Goal: Information Seeking & Learning: Learn about a topic

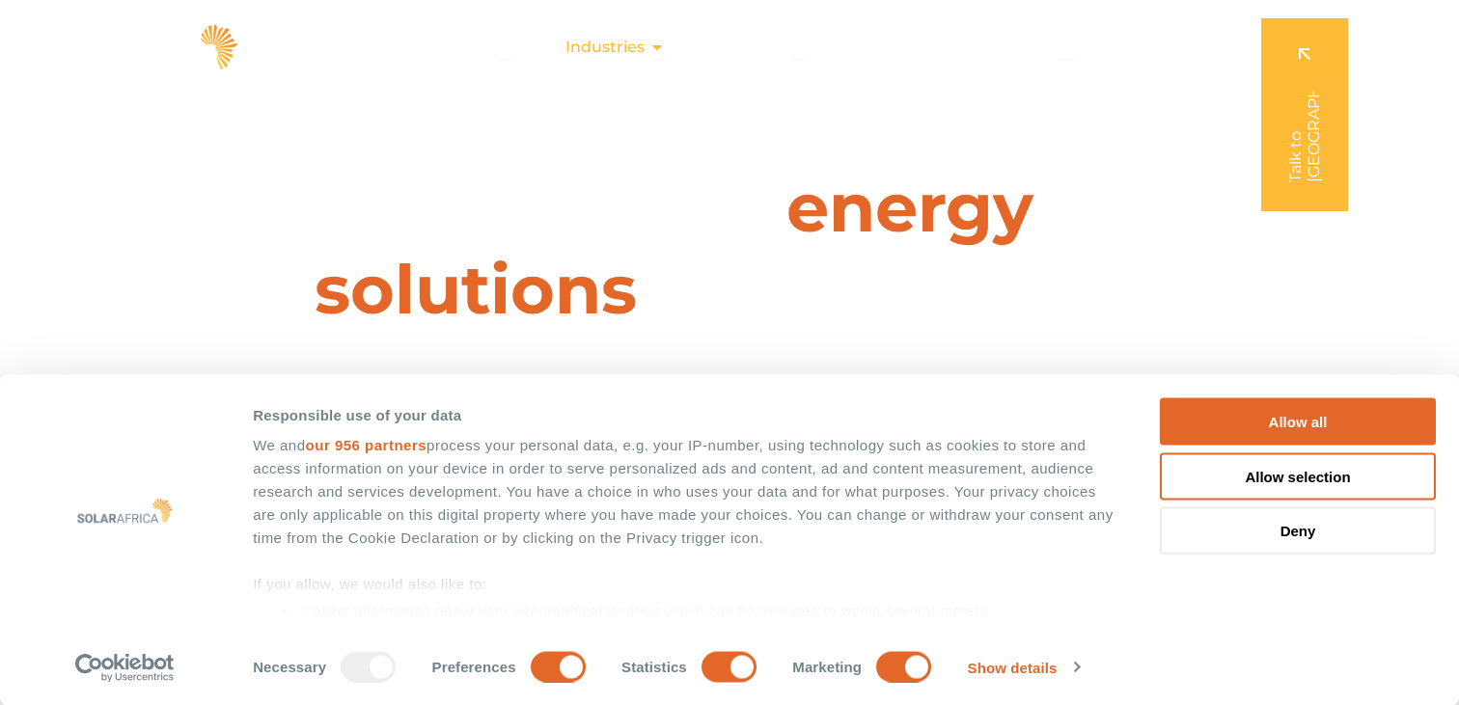
click at [630, 46] on span "Industries" at bounding box center [605, 47] width 79 height 23
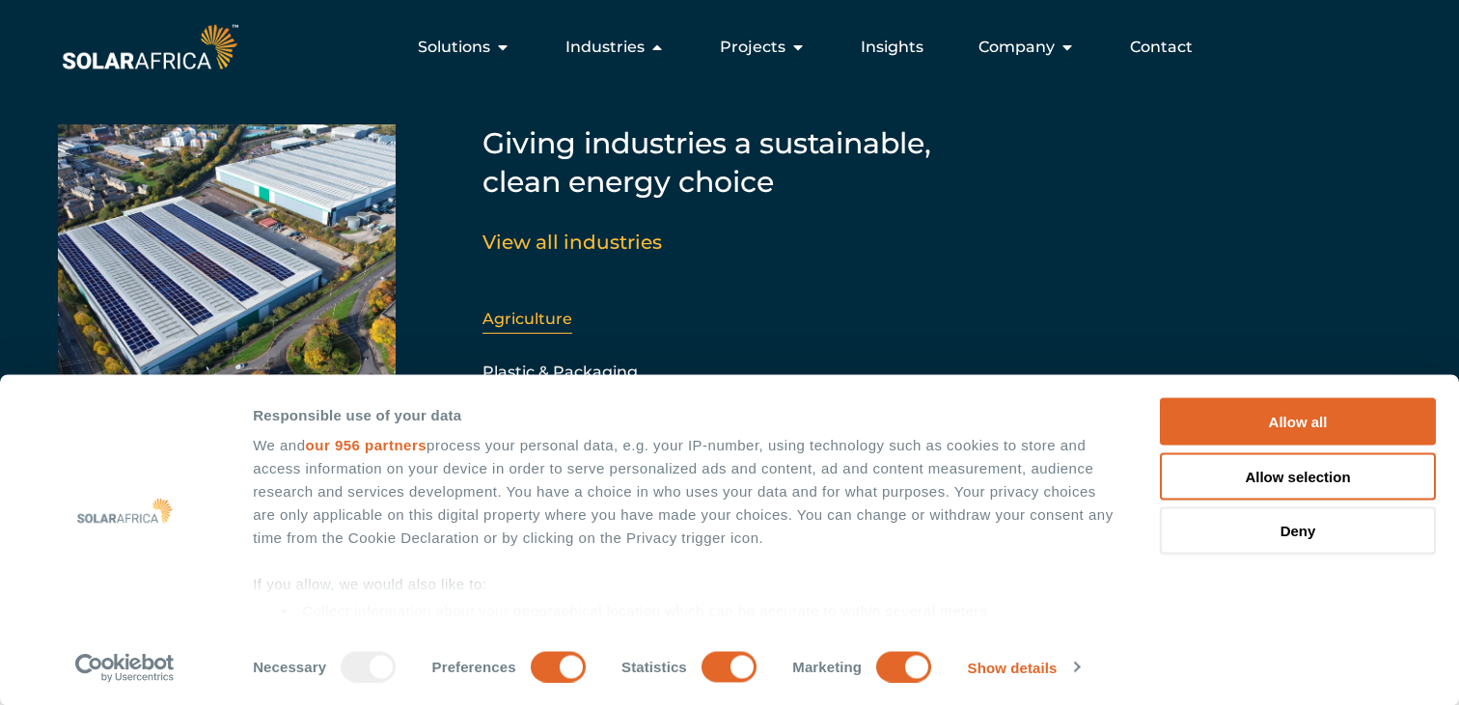
click at [506, 315] on link "Agriculture" at bounding box center [528, 319] width 90 height 18
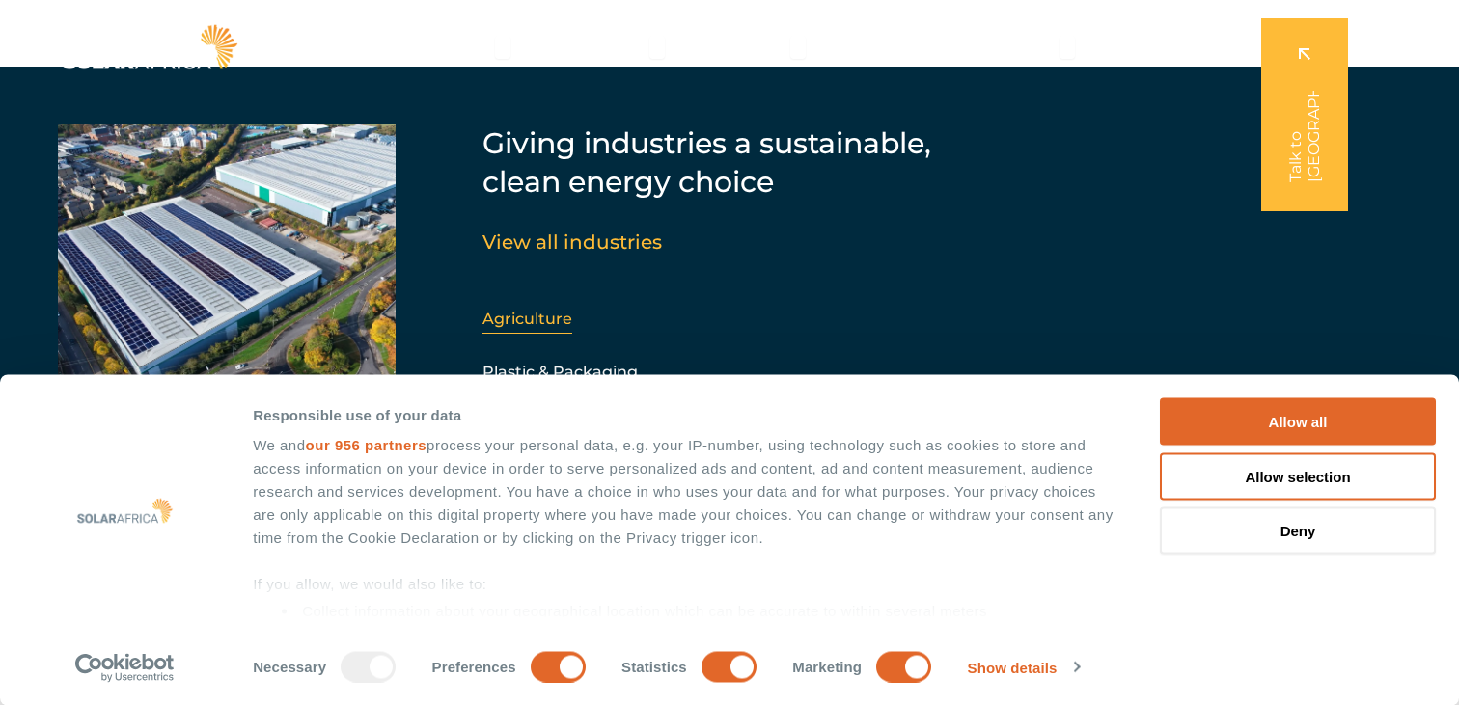
click at [508, 318] on link "Agriculture" at bounding box center [528, 319] width 90 height 18
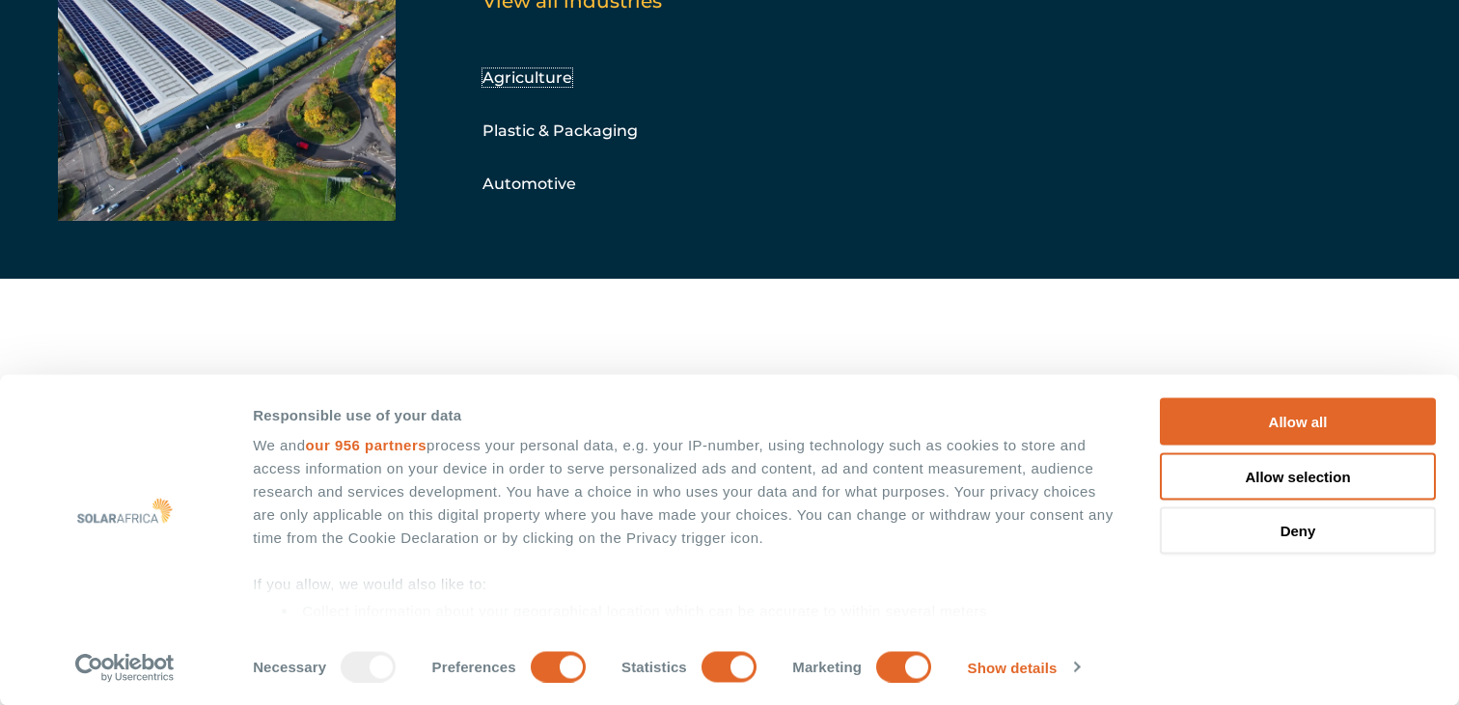
scroll to position [290, 0]
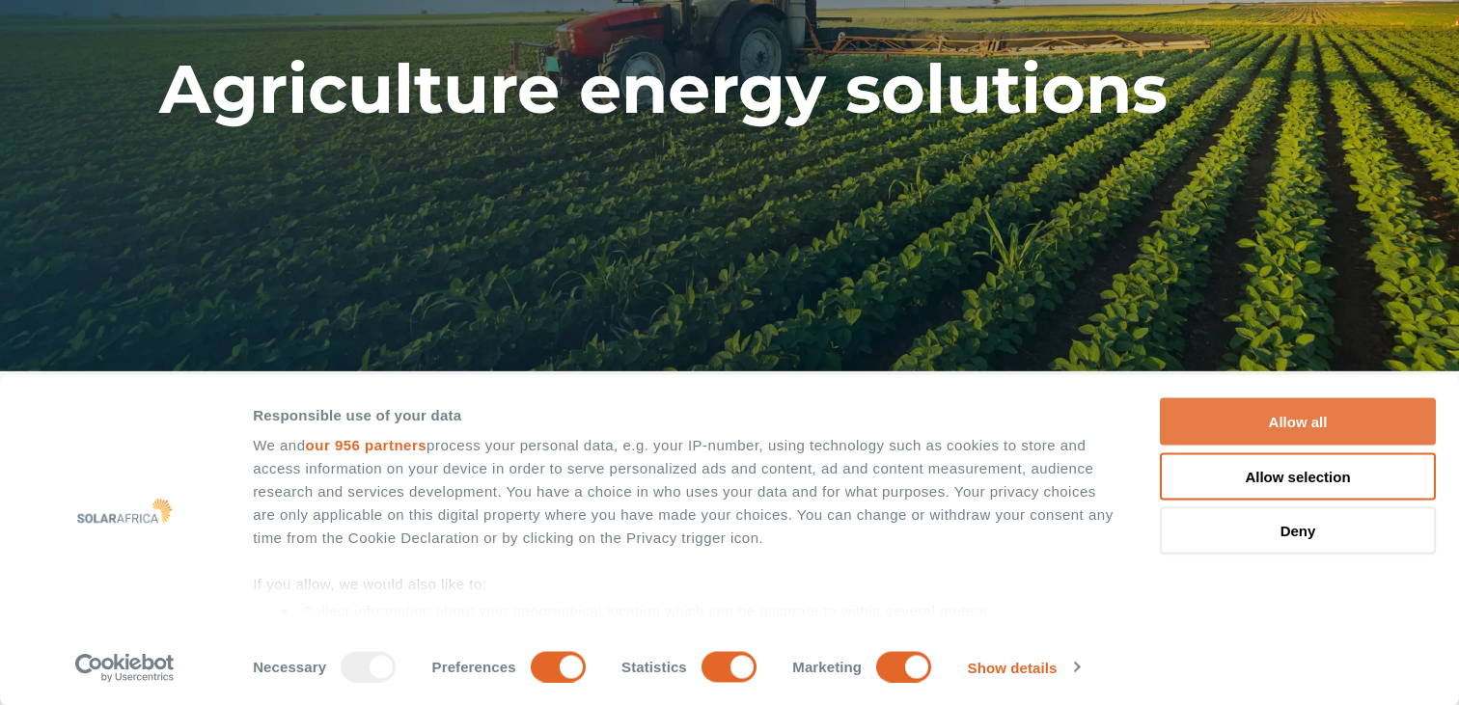
drag, startPoint x: 1294, startPoint y: 415, endPoint x: 1225, endPoint y: 402, distance: 70.6
click at [1292, 415] on button "Allow all" at bounding box center [1298, 422] width 276 height 47
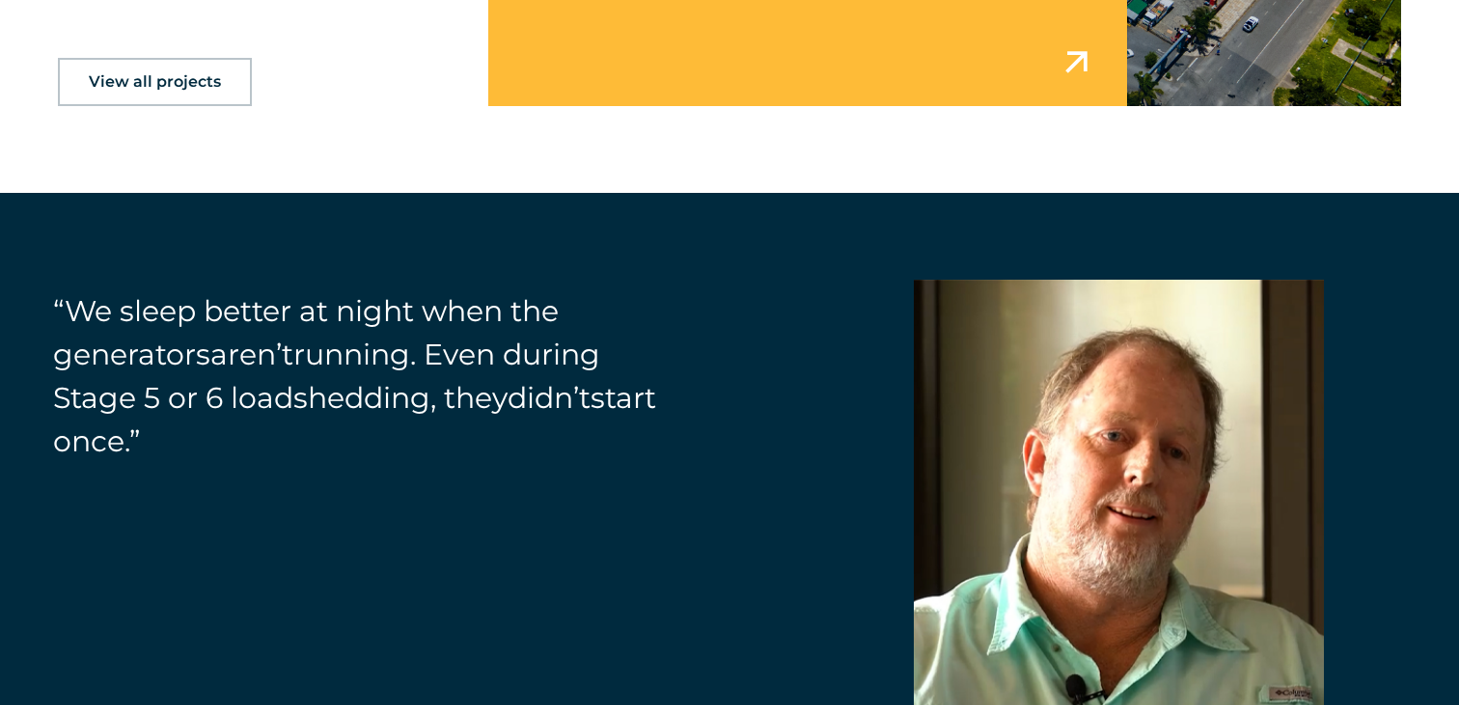
scroll to position [3239, 0]
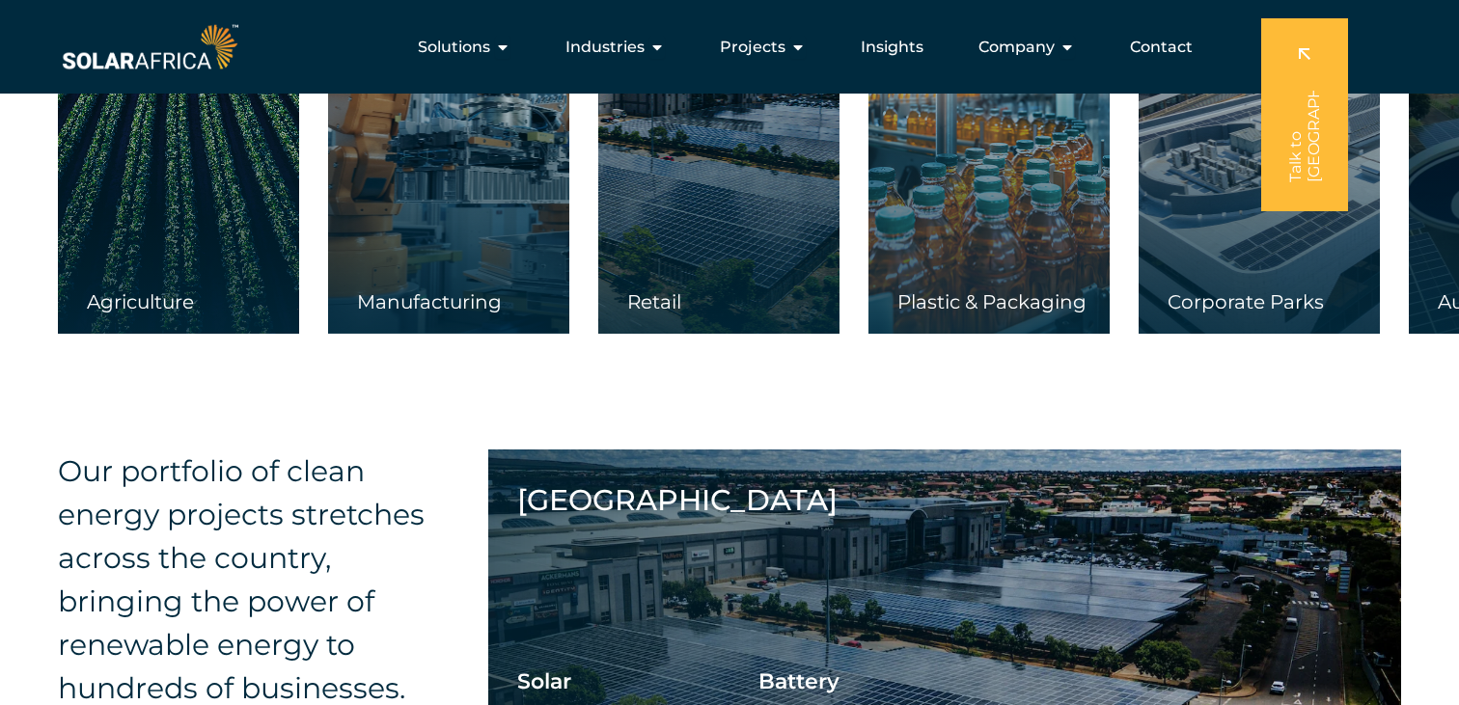
scroll to position [2945, 0]
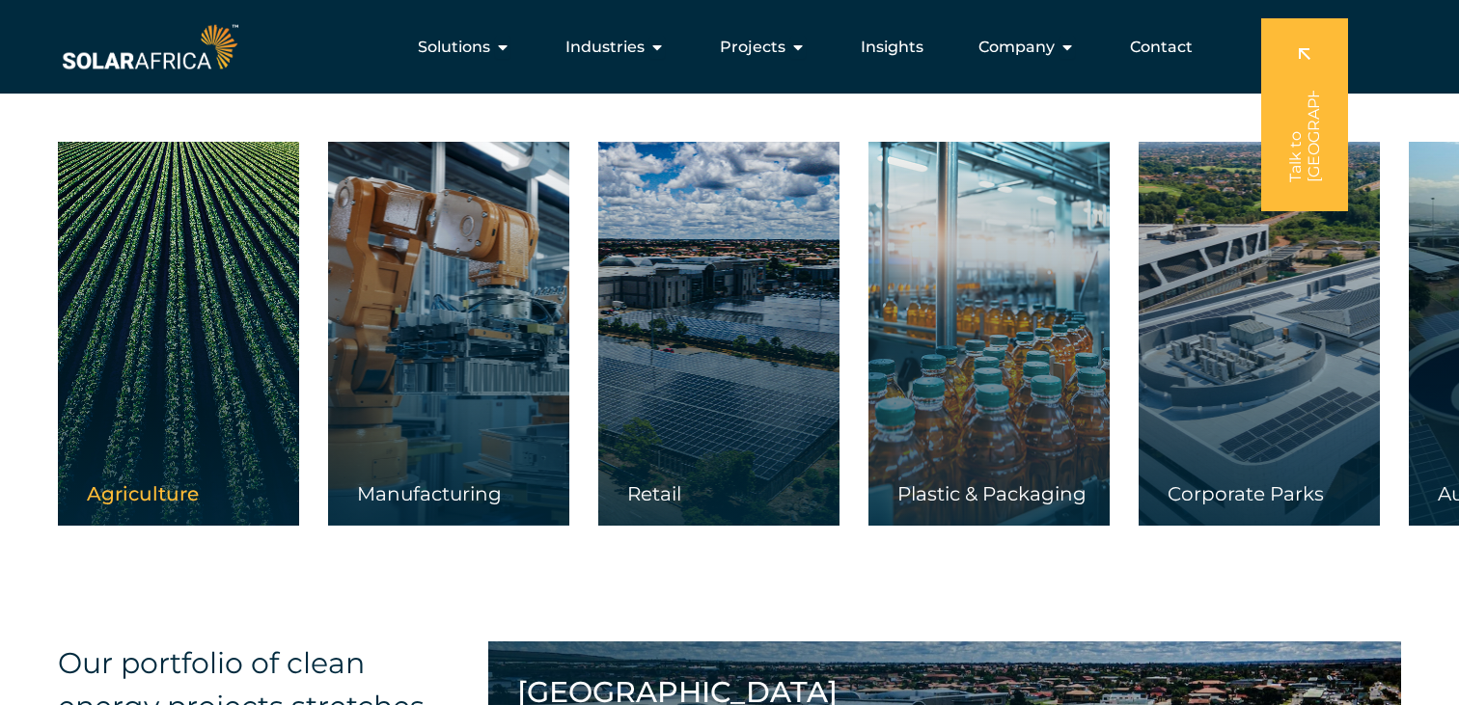
click at [138, 483] on span "Agriculture" at bounding box center [143, 494] width 112 height 23
